Goal: Information Seeking & Learning: Understand process/instructions

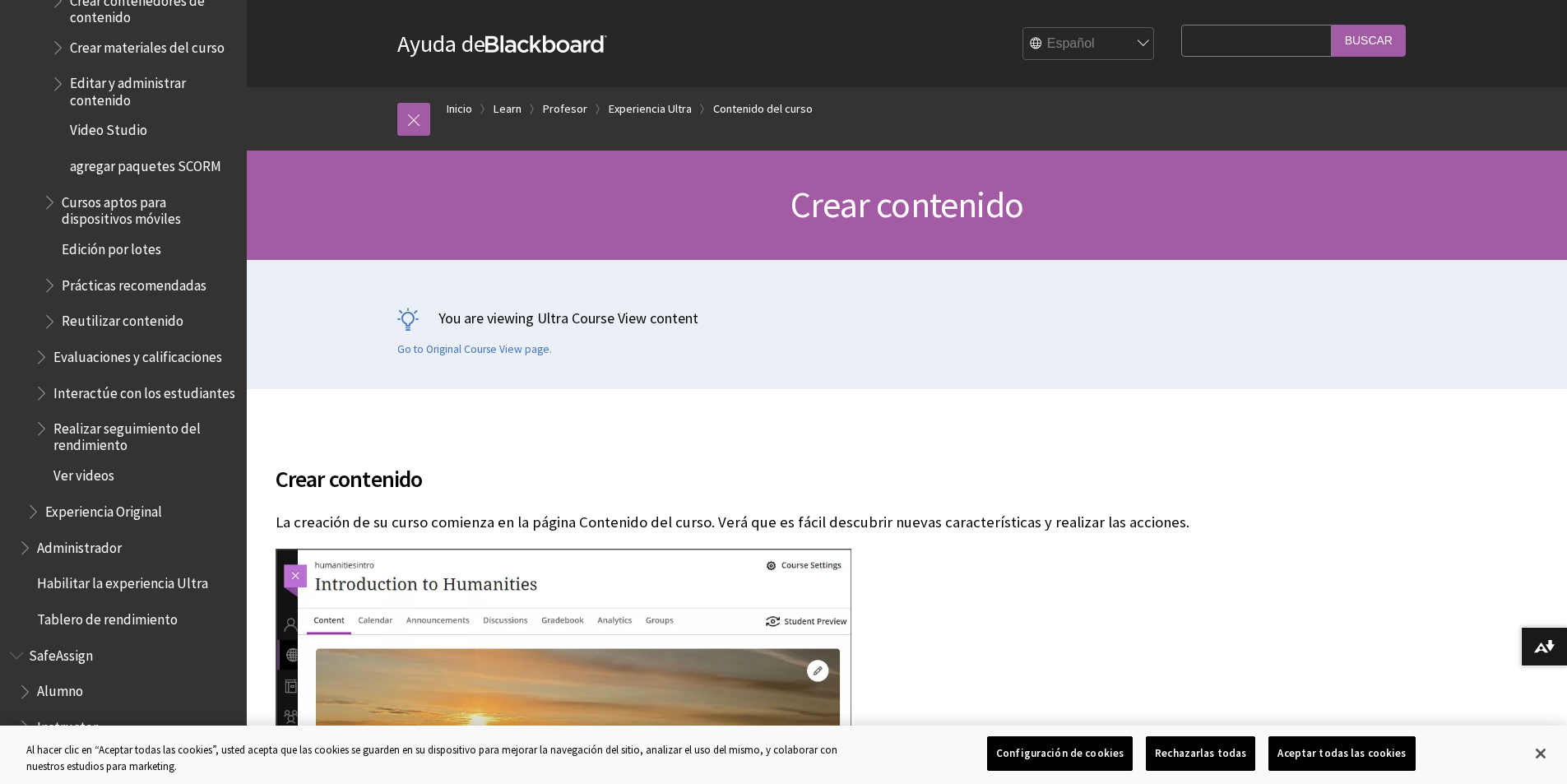
click at [1268, 64] on fieldset "Search Query Buscar" at bounding box center [1294, 44] width 244 height 50
click at [1258, 49] on input "Search Query" at bounding box center [1256, 40] width 149 height 32
type input "borrar mensaje"
click at [1332, 24] on input "Buscar" at bounding box center [1369, 40] width 74 height 32
click at [1367, 42] on input "Buscar" at bounding box center [1369, 40] width 74 height 32
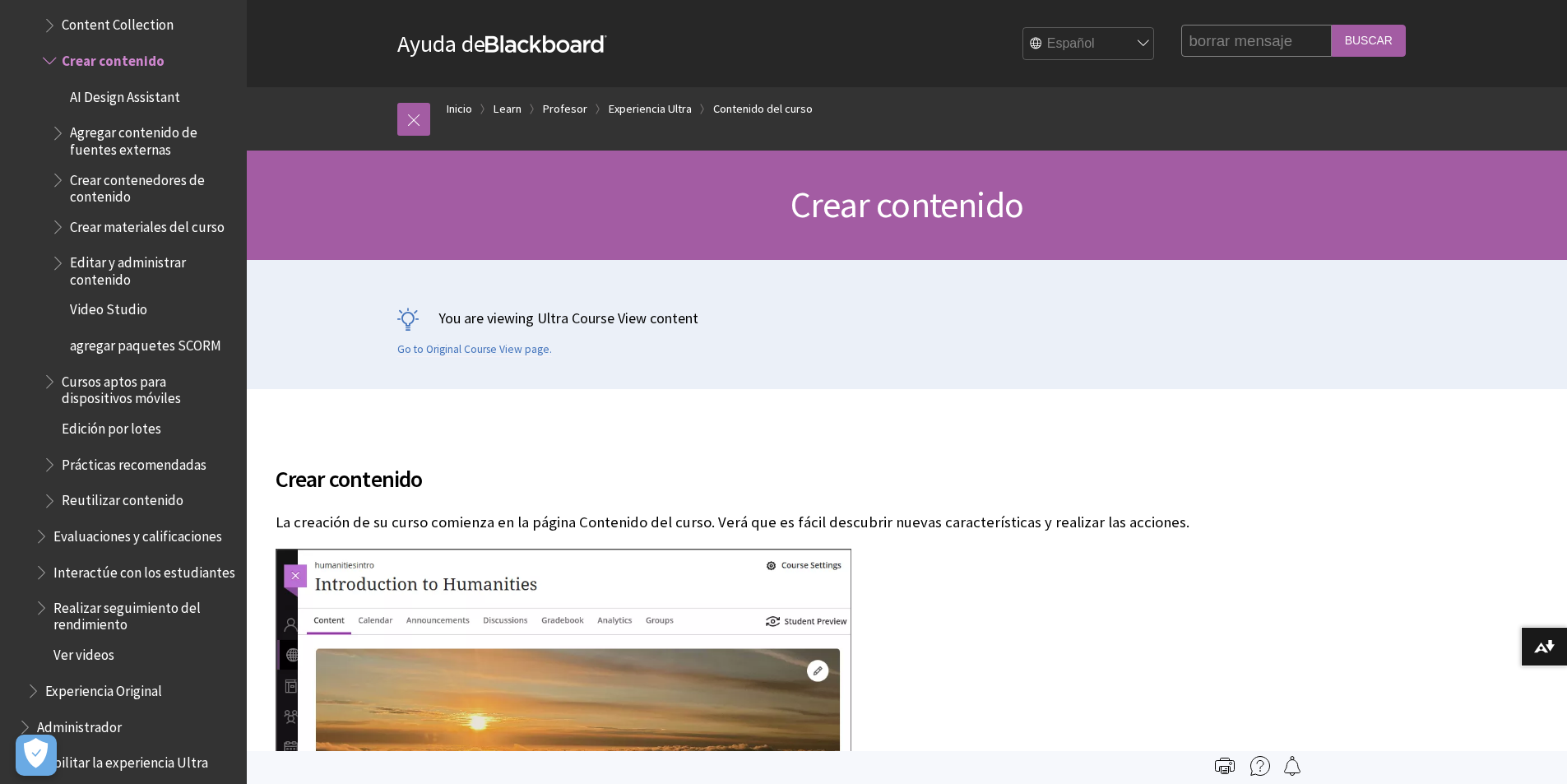
drag, startPoint x: 1304, startPoint y: 36, endPoint x: 1224, endPoint y: 44, distance: 80.4
click at [1224, 44] on input "borrar mensaje" at bounding box center [1256, 40] width 149 height 32
type input "borrar anuncio"
click at [1332, 24] on input "Buscar" at bounding box center [1369, 40] width 74 height 32
click at [1400, 41] on input "Buscar" at bounding box center [1369, 40] width 74 height 32
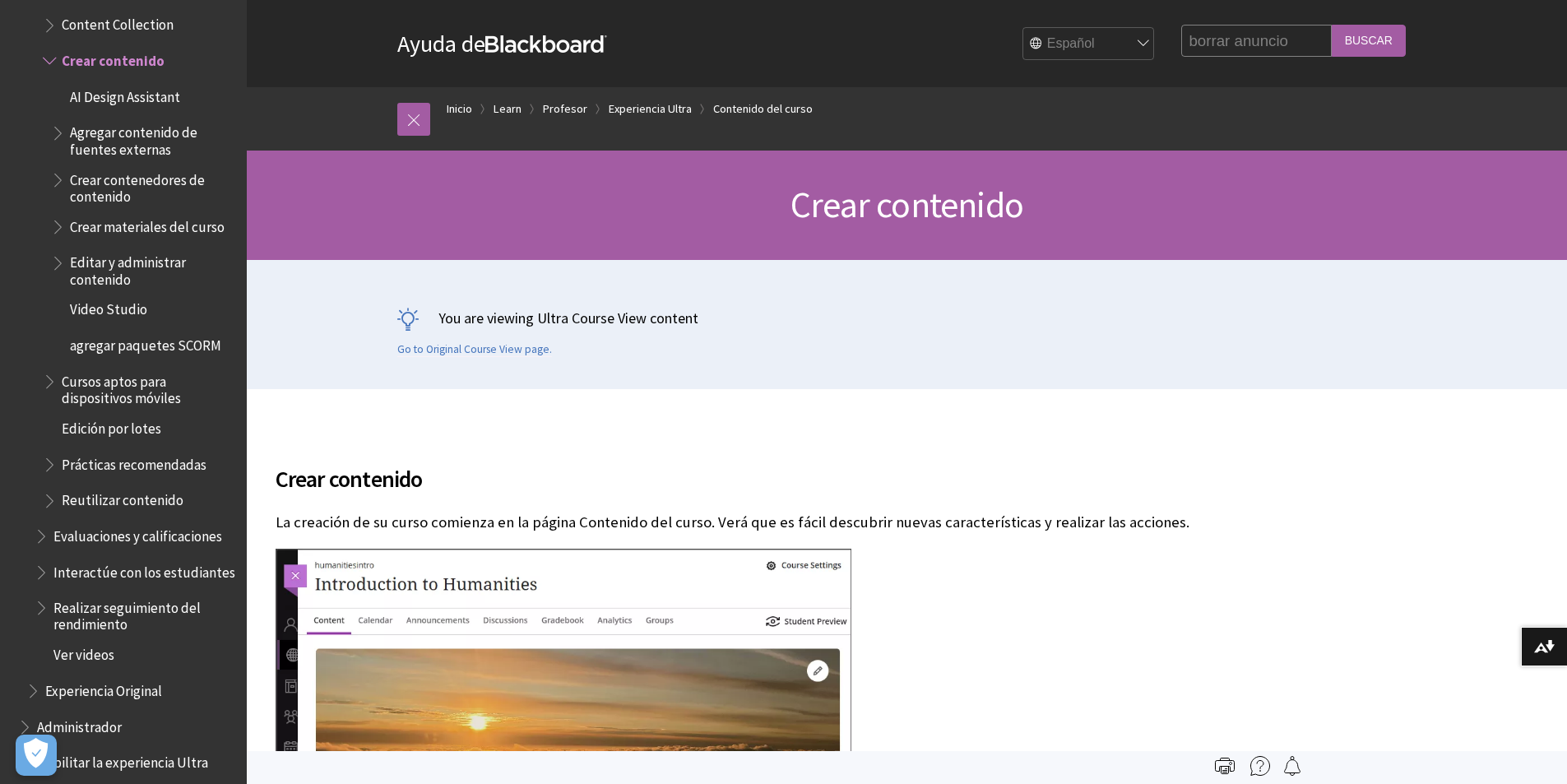
click at [1366, 36] on input "Buscar" at bounding box center [1369, 40] width 74 height 32
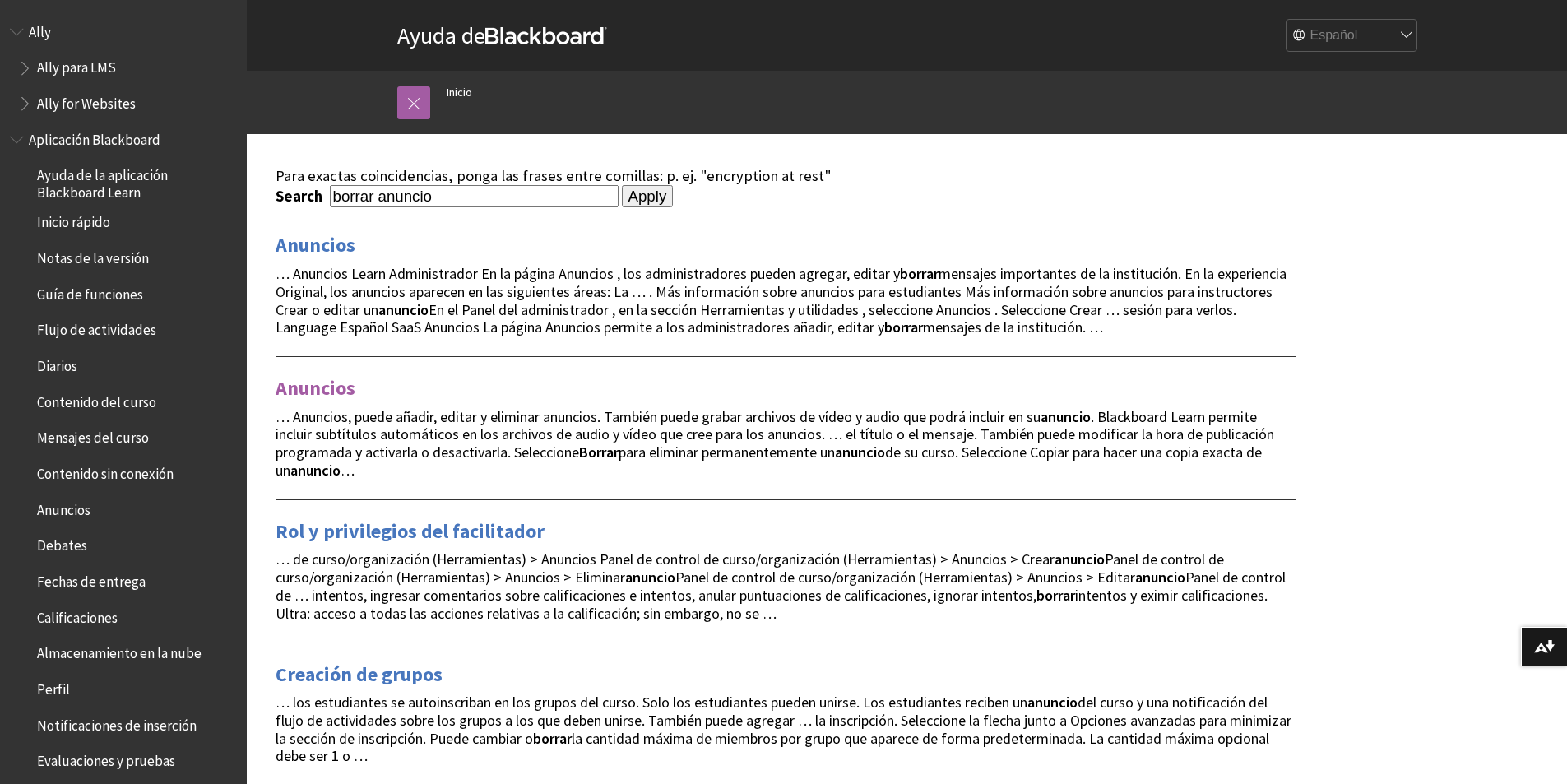
click at [335, 386] on link "Anuncios" at bounding box center [315, 389] width 79 height 26
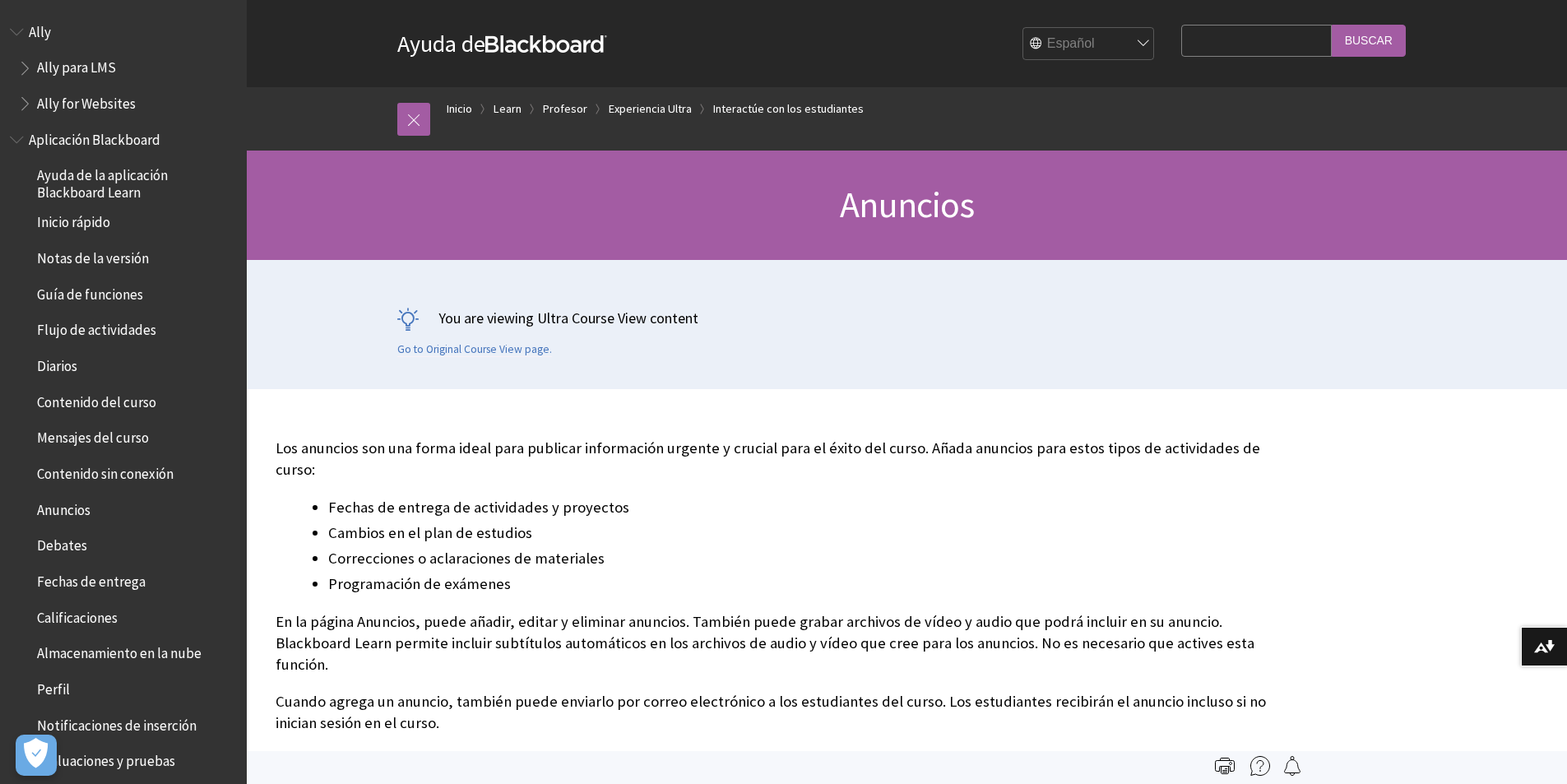
scroll to position [2200, 0]
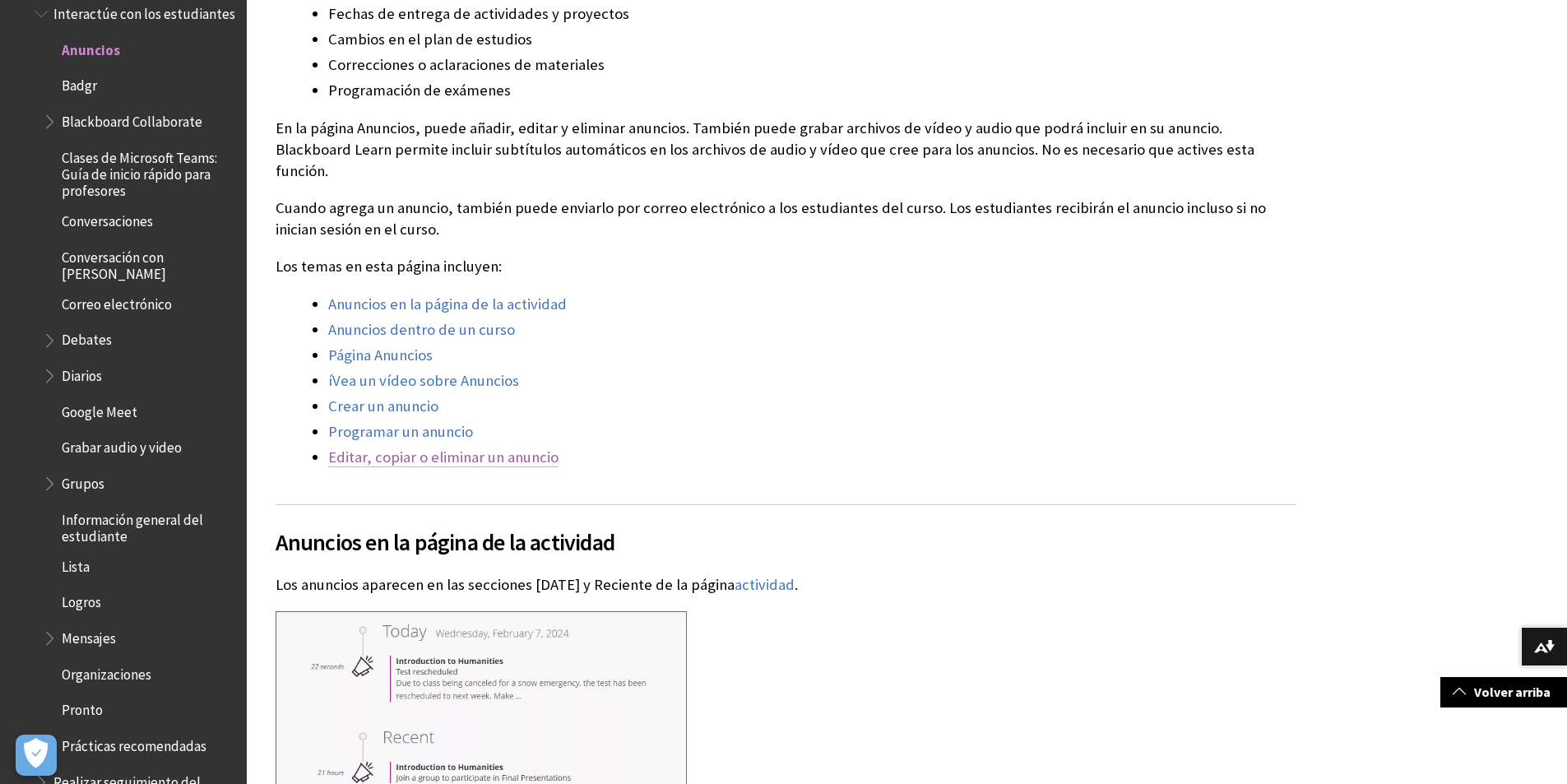
click at [487, 447] on link "Editar, copiar o eliminar un anuncio" at bounding box center [444, 457] width 231 height 20
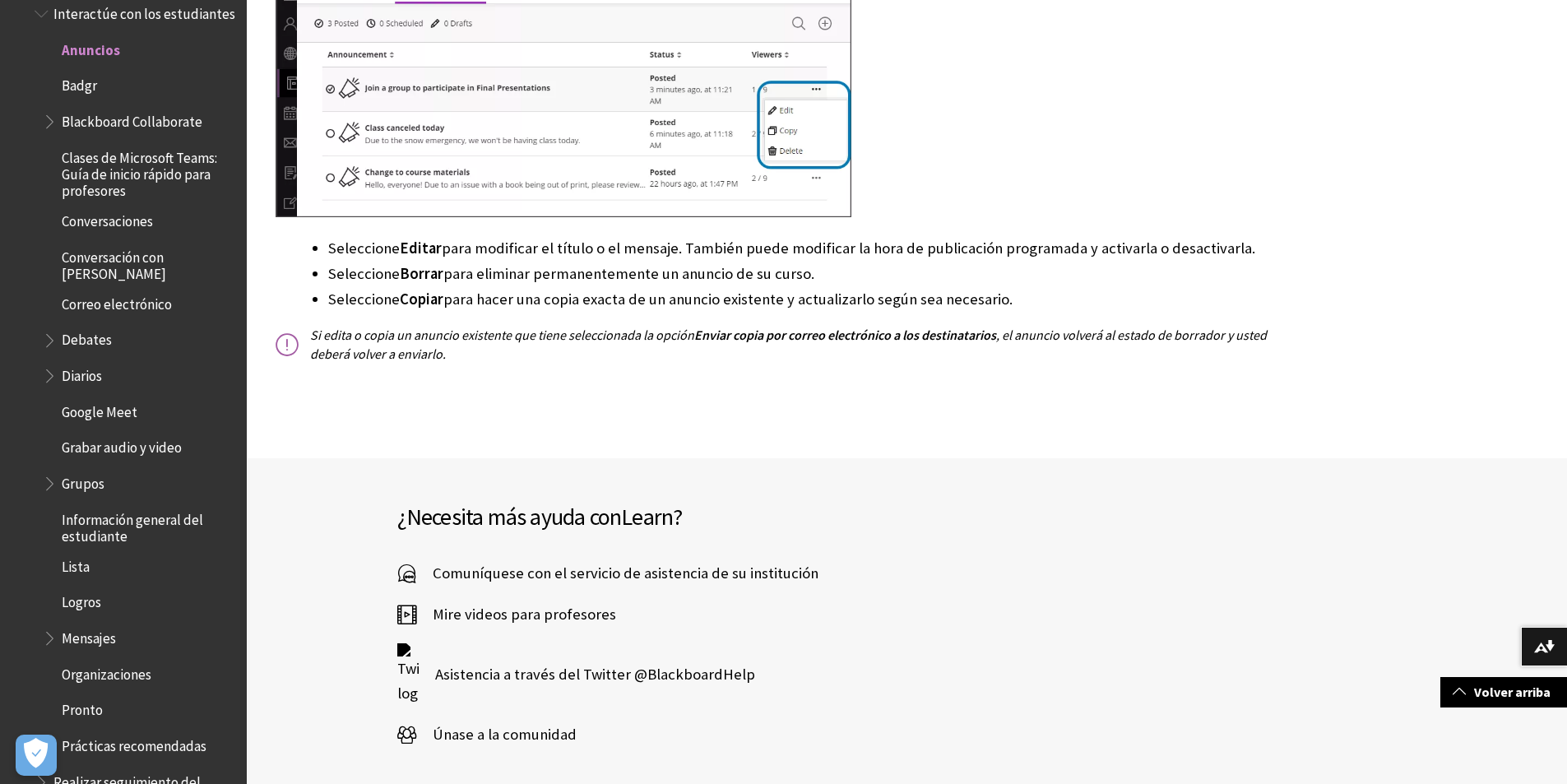
scroll to position [7296, 0]
